Goal: Find specific page/section: Find specific page/section

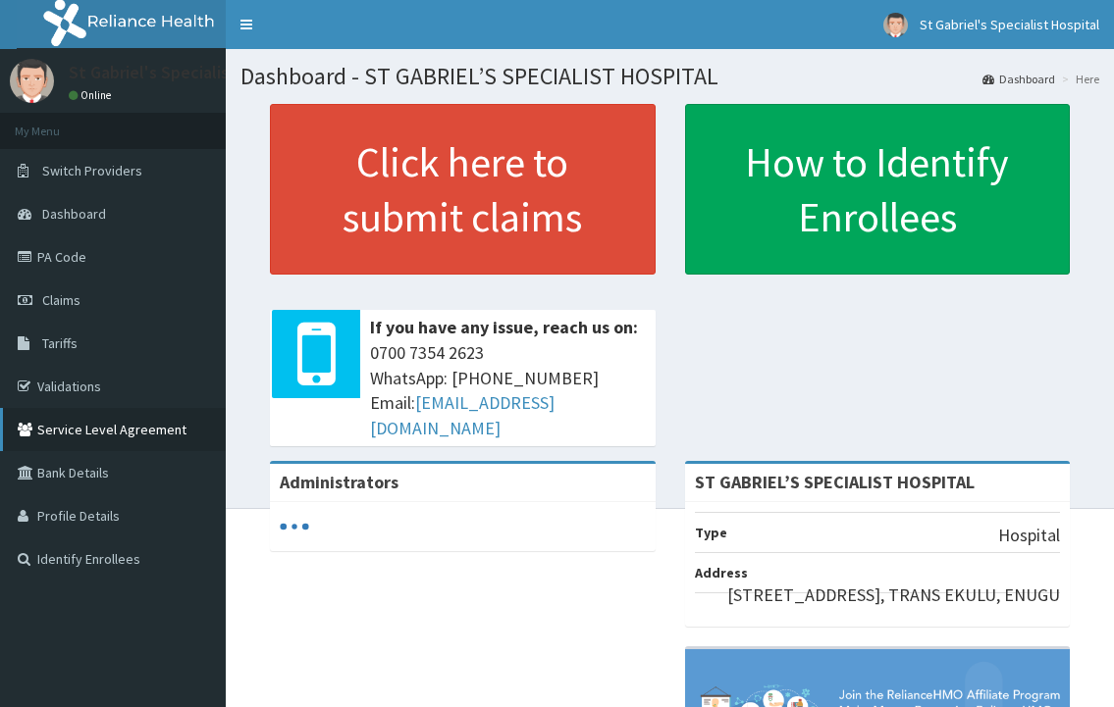
click at [99, 430] on link "Service Level Agreement" at bounding box center [113, 429] width 226 height 43
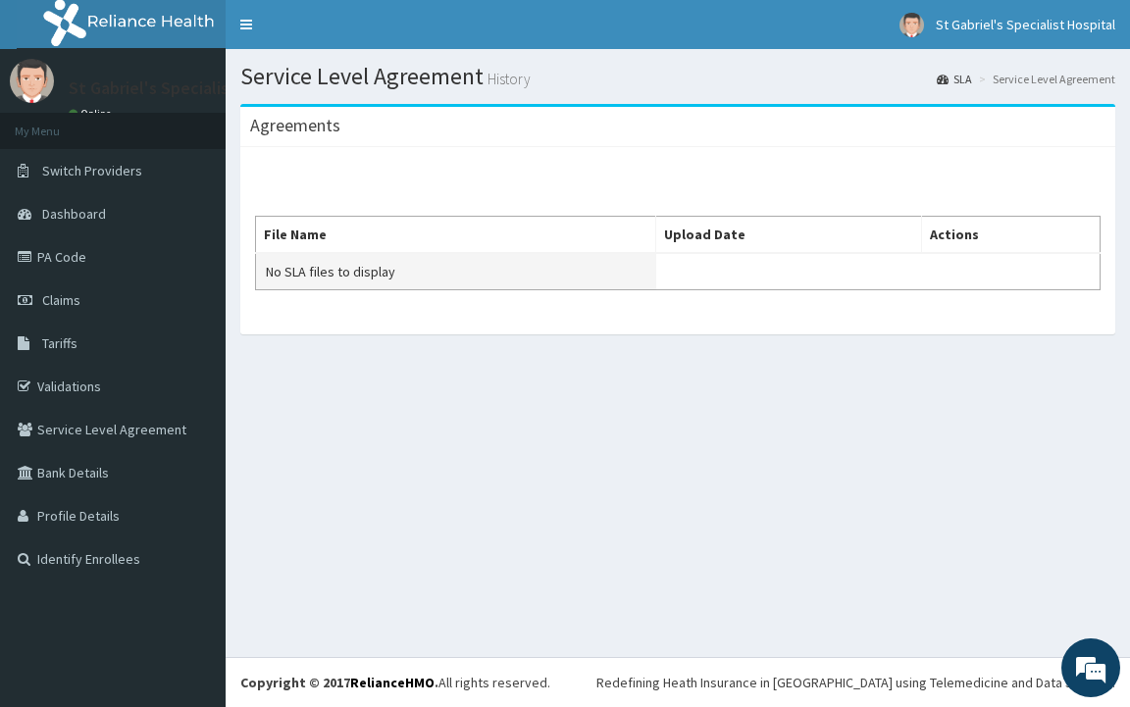
click at [404, 284] on td "No SLA files to display" at bounding box center [456, 271] width 400 height 37
